Goal: Information Seeking & Learning: Learn about a topic

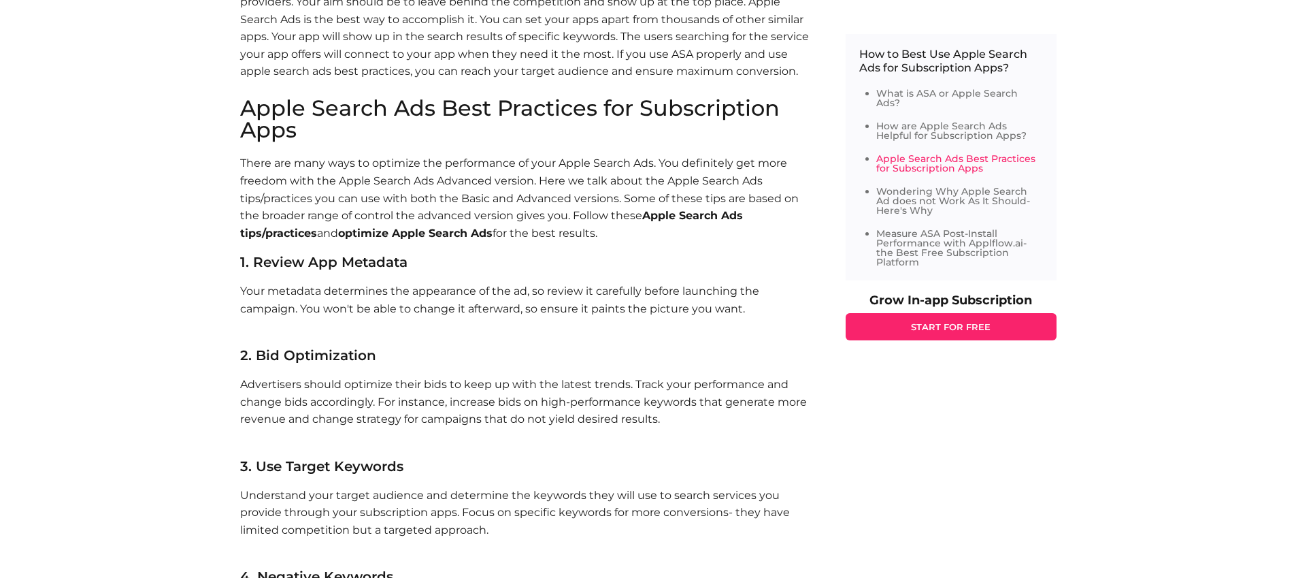
scroll to position [1805, 0]
click at [487, 382] on p "Advertisers should optimize their bids to keep up with the latest trends. Track…" at bounding box center [529, 409] width 578 height 69
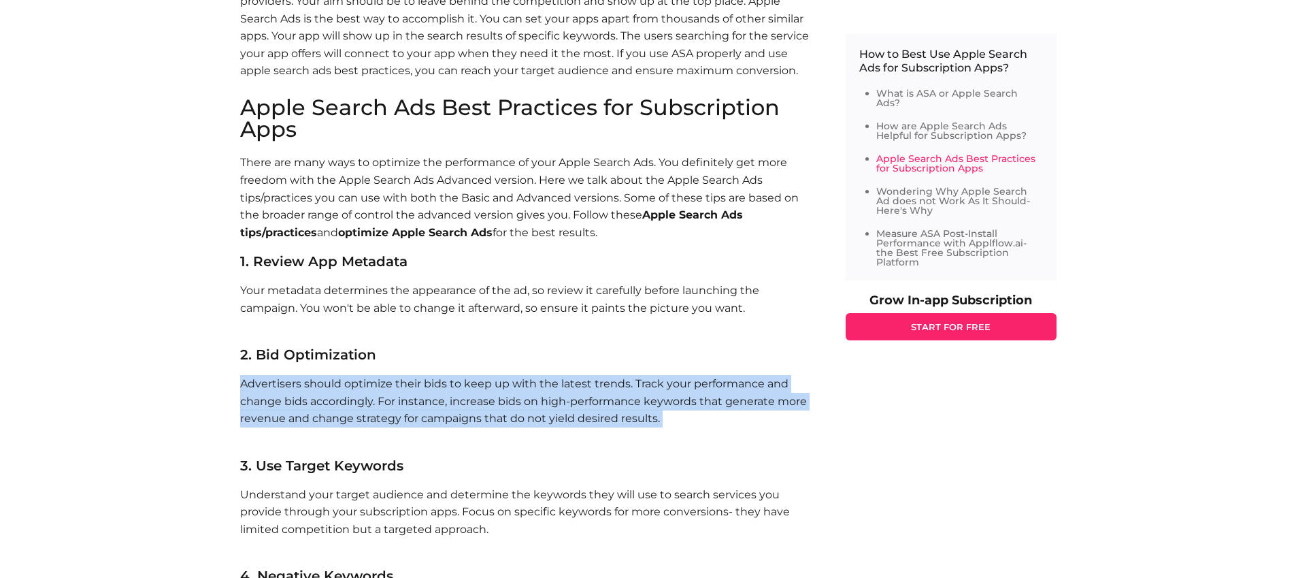
click at [487, 382] on p "Advertisers should optimize their bids to keep up with the latest trends. Track…" at bounding box center [529, 409] width 578 height 69
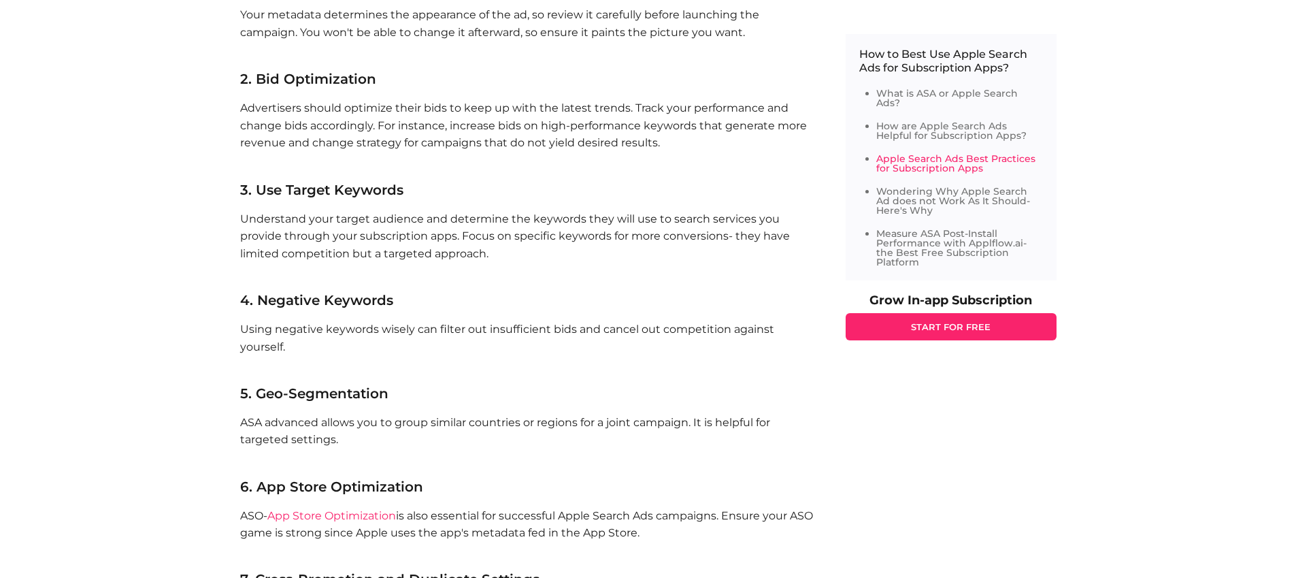
scroll to position [2151, 0]
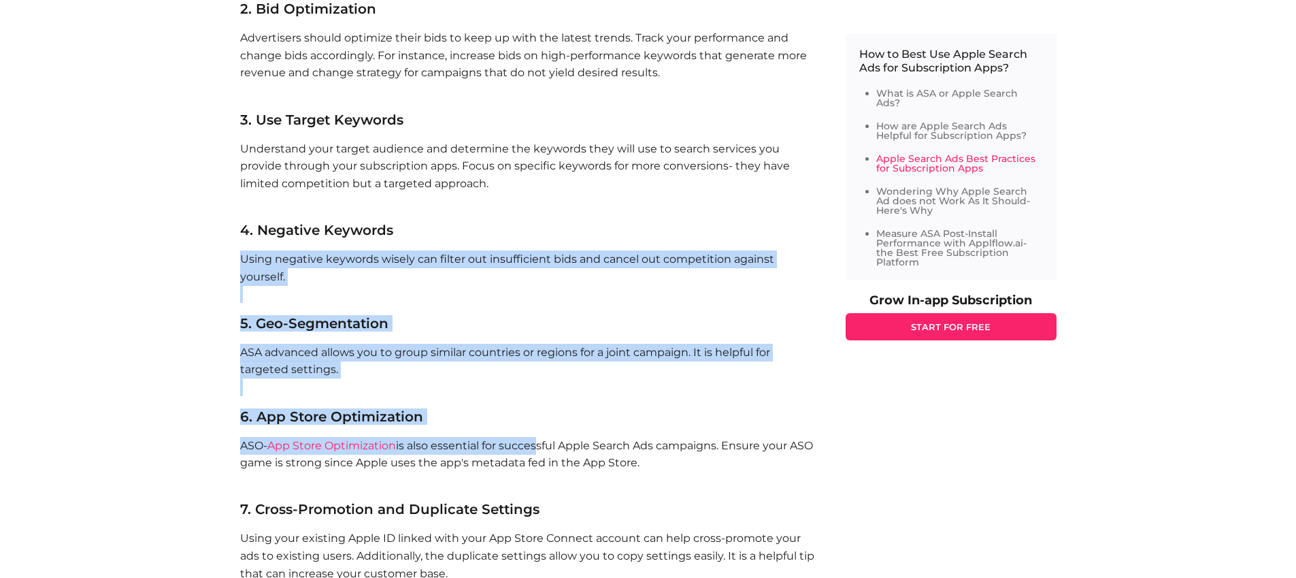
drag, startPoint x: 538, startPoint y: 429, endPoint x: 446, endPoint y: 261, distance: 191.9
click at [446, 261] on section "Apple Search Ads Best Practices for Subscription Apps There are many ways to op…" at bounding box center [529, 433] width 578 height 1365
click at [446, 261] on p "Using negative keywords wisely can filter out insufficient bids and cancel out …" at bounding box center [529, 276] width 578 height 52
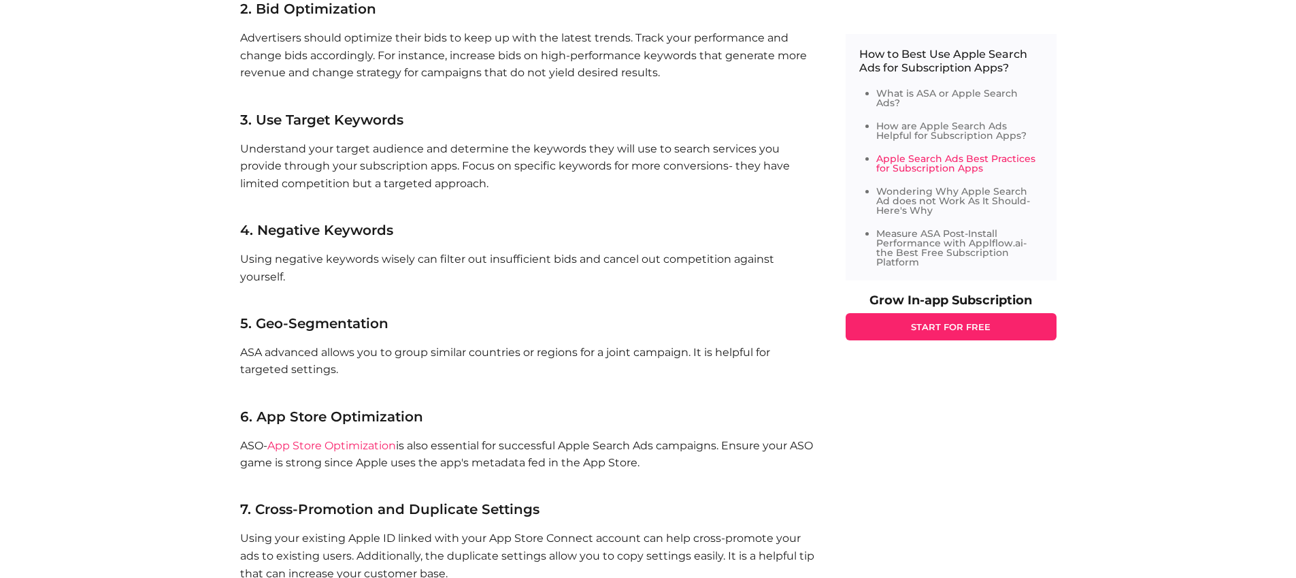
click at [445, 250] on p "Using negative keywords wisely can filter out insufficient bids and cancel out …" at bounding box center [529, 276] width 578 height 52
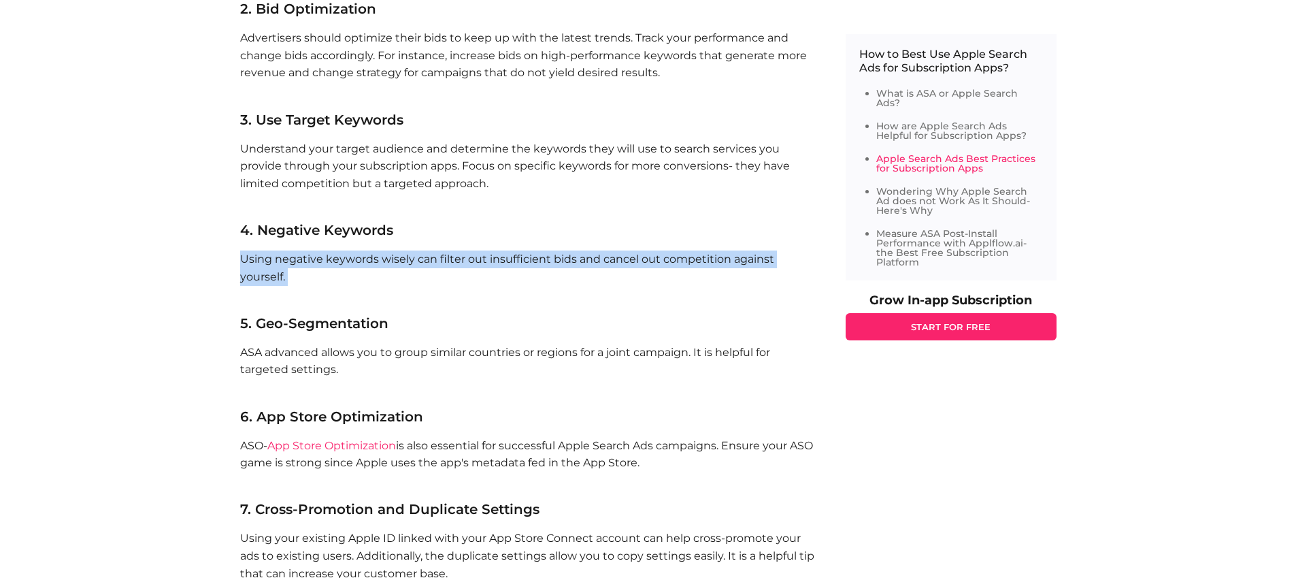
click at [445, 250] on p "Using negative keywords wisely can filter out insufficient bids and cancel out …" at bounding box center [529, 276] width 578 height 52
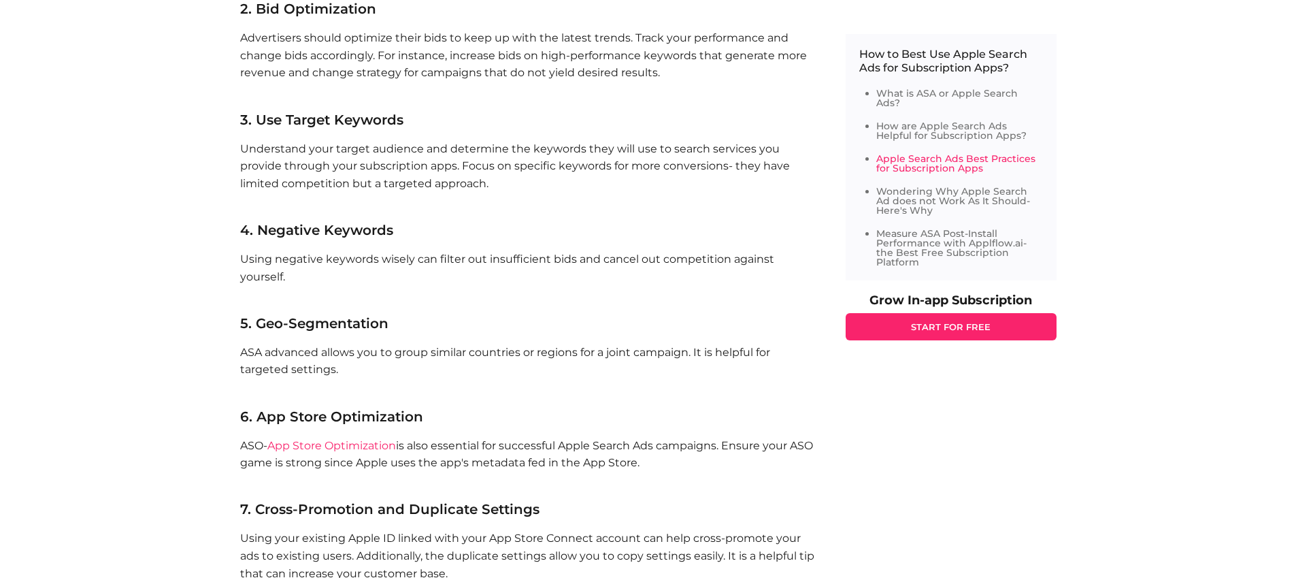
click at [464, 344] on p "ASA advanced allows you to group similar countries or regions for a joint campa…" at bounding box center [529, 370] width 578 height 52
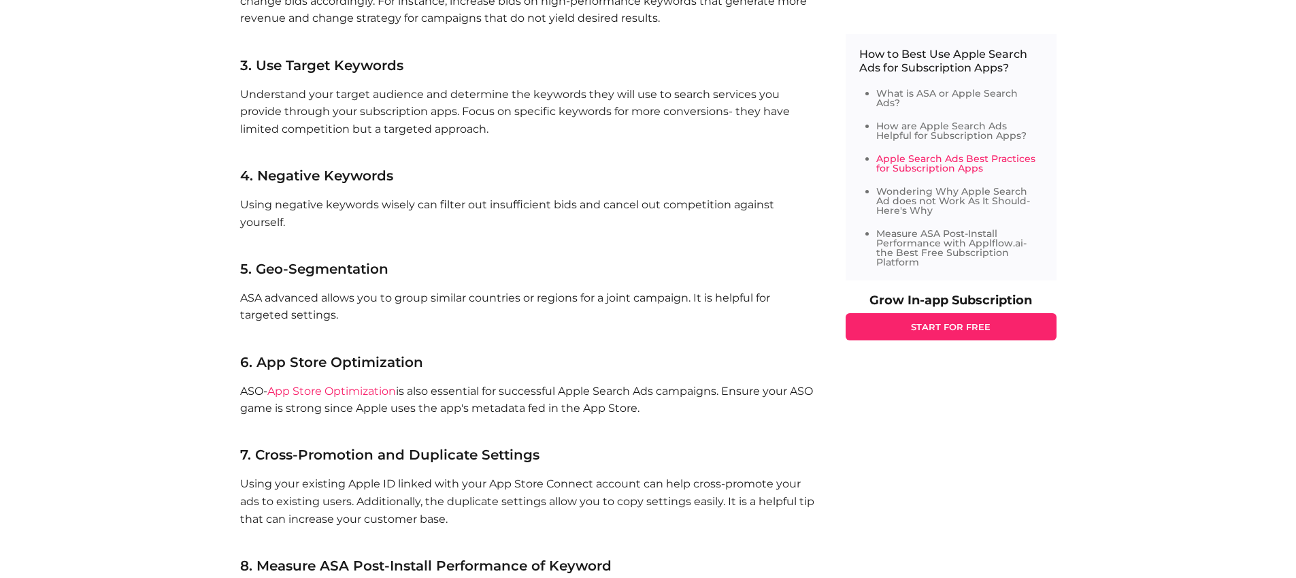
scroll to position [2223, 0]
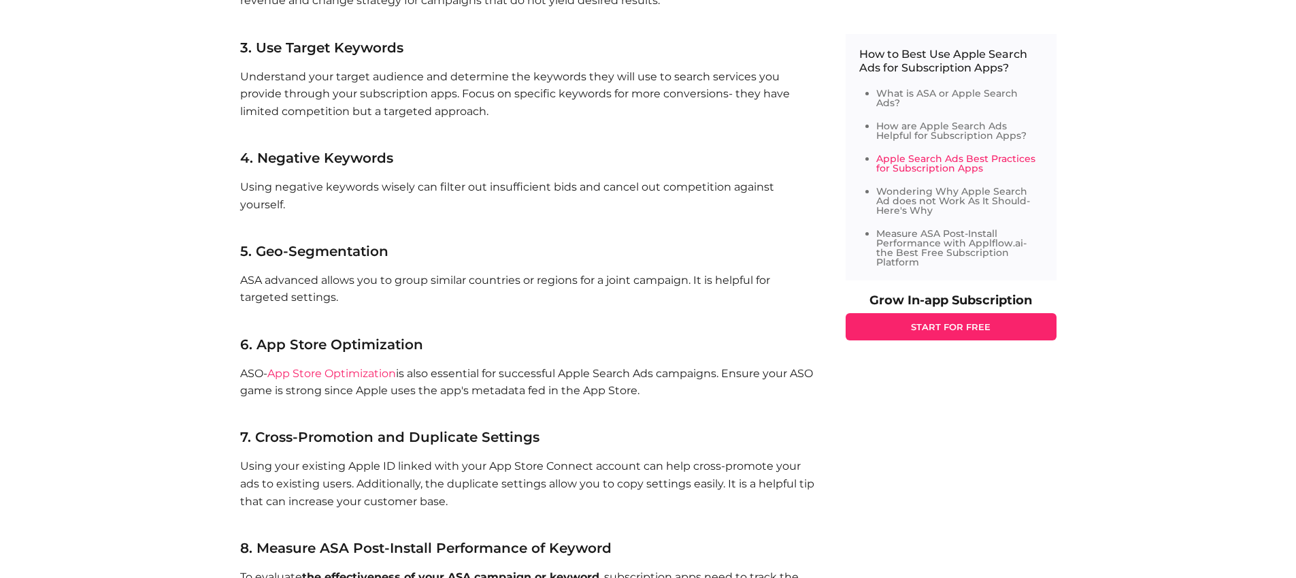
click at [489, 365] on p "ASO- App Store Optimization is also essential for successful Apple Search Ads c…" at bounding box center [529, 391] width 578 height 52
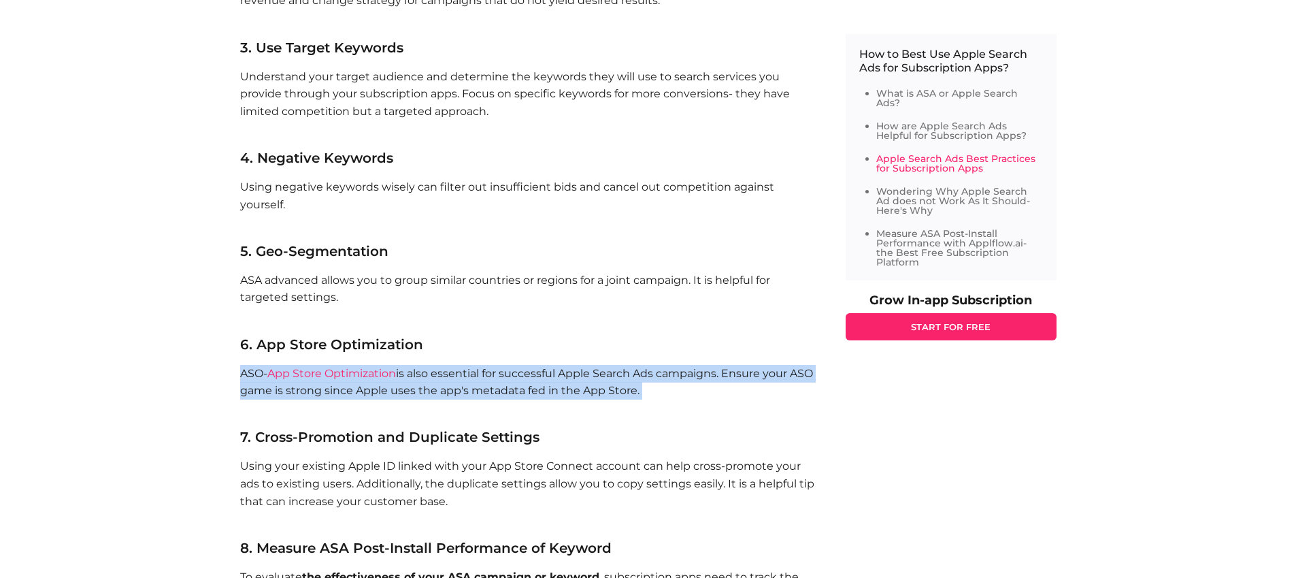
click at [489, 365] on p "ASO- App Store Optimization is also essential for successful Apple Search Ads c…" at bounding box center [529, 391] width 578 height 52
click at [608, 368] on p "ASO- App Store Optimization is also essential for successful Apple Search Ads c…" at bounding box center [529, 391] width 578 height 52
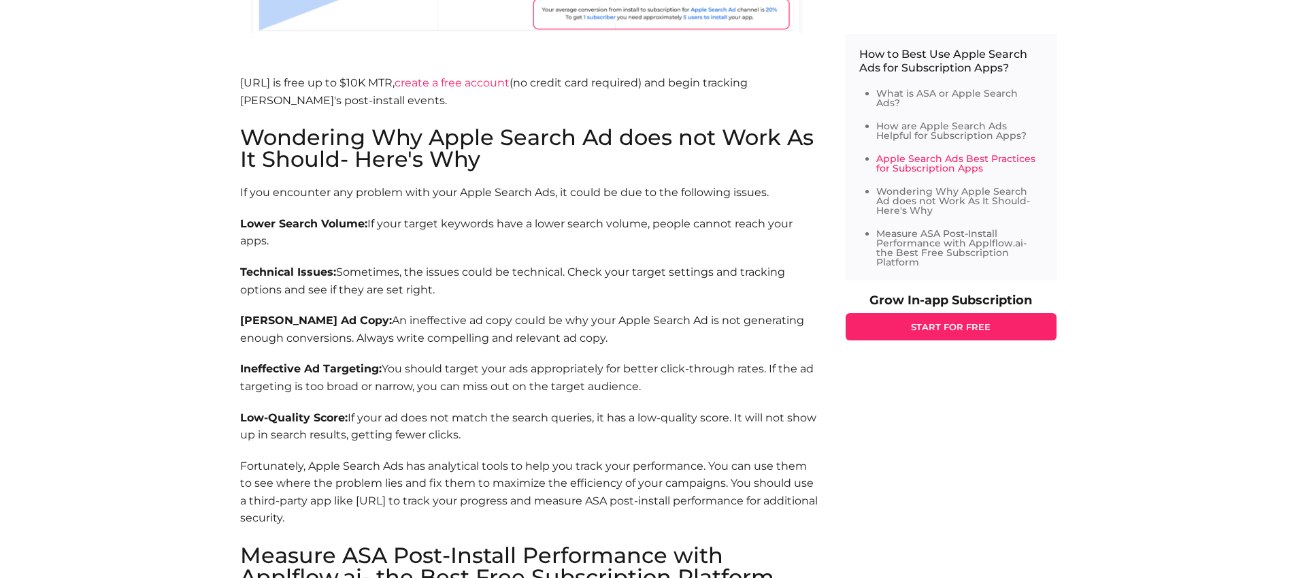
scroll to position [3305, 0]
